Goal: Book appointment/travel/reservation

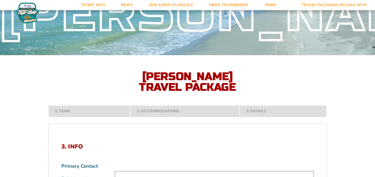
click at [27, 15] on img at bounding box center [27, 13] width 23 height 21
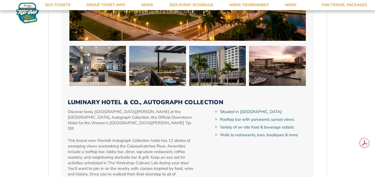
scroll to position [1883, 0]
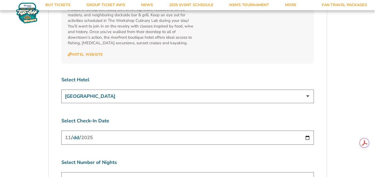
scroll to position [1949, 0]
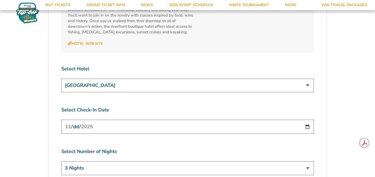
click at [303, 161] on select "3 Nights 4 Nights 5 Nights 6 Nights" at bounding box center [187, 168] width 252 height 14
